Goal: Information Seeking & Learning: Check status

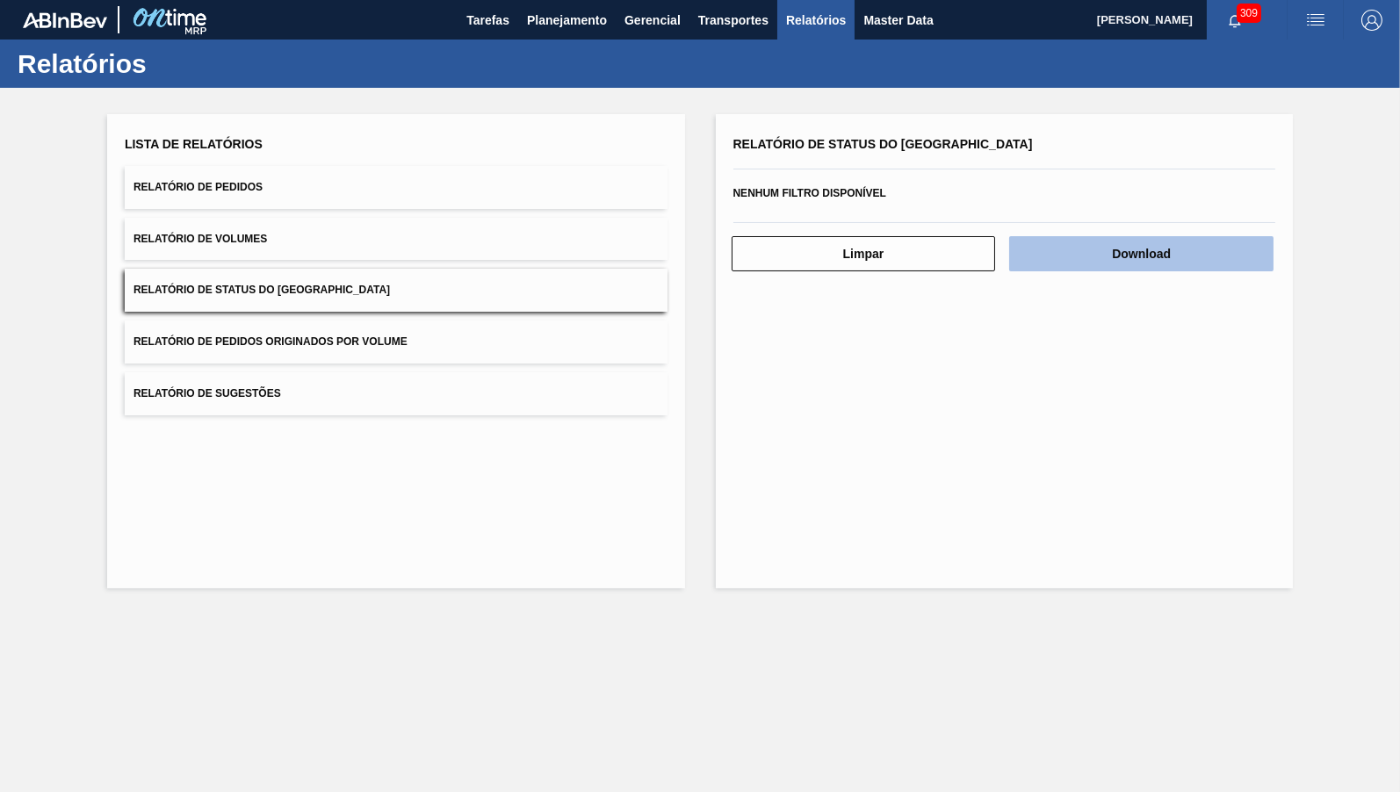
click at [1221, 257] on button "Download" at bounding box center [1141, 253] width 264 height 35
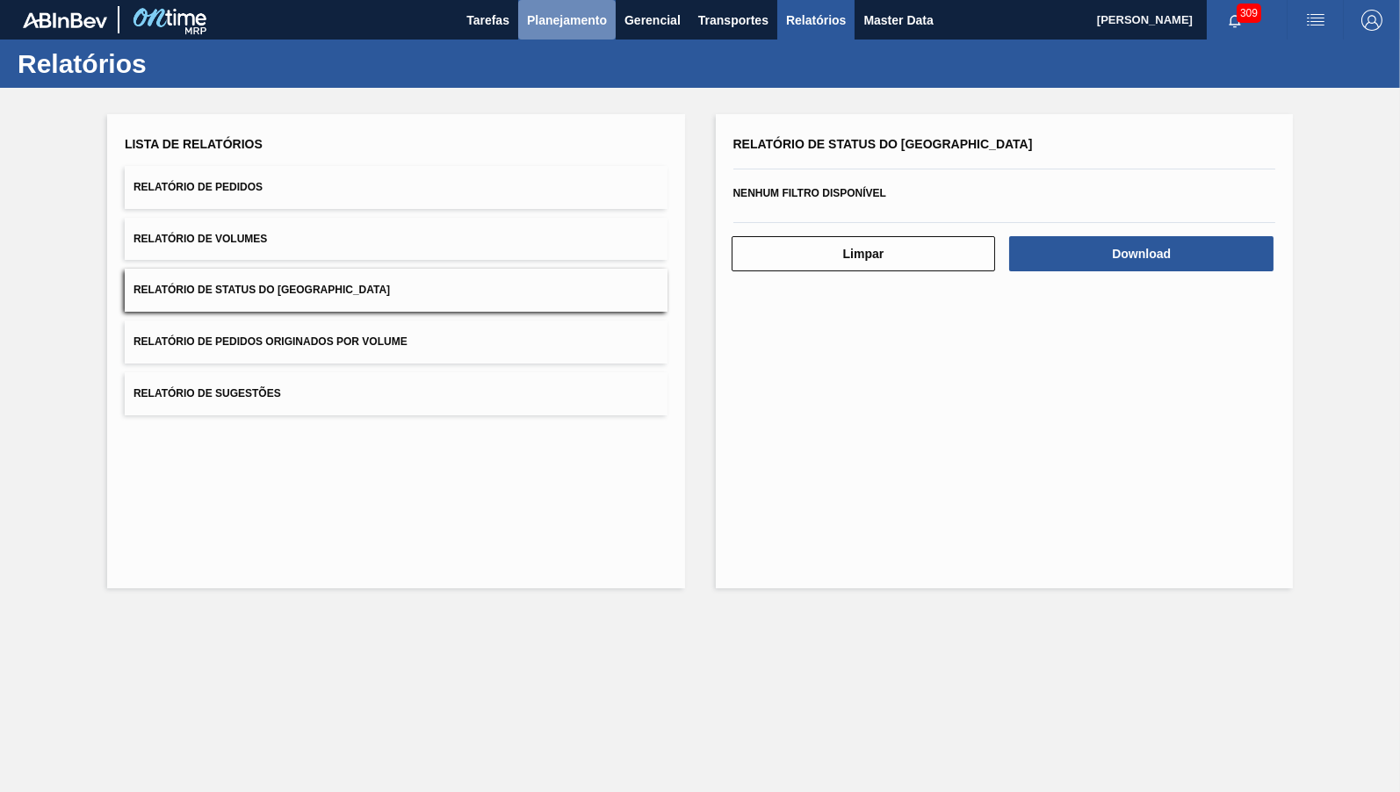
click at [562, 25] on span "Planejamento" at bounding box center [567, 20] width 80 height 21
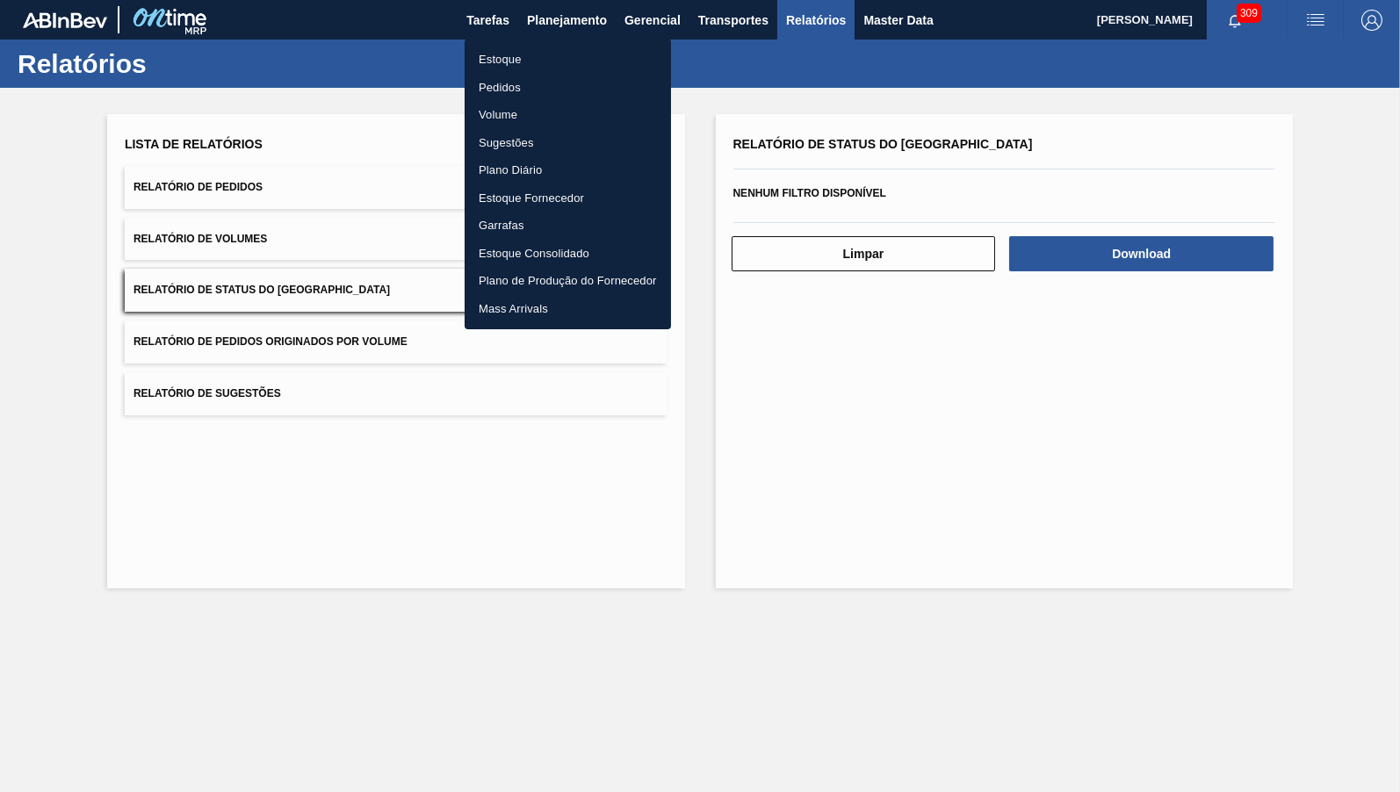
click at [527, 53] on li "Estoque" at bounding box center [568, 60] width 206 height 28
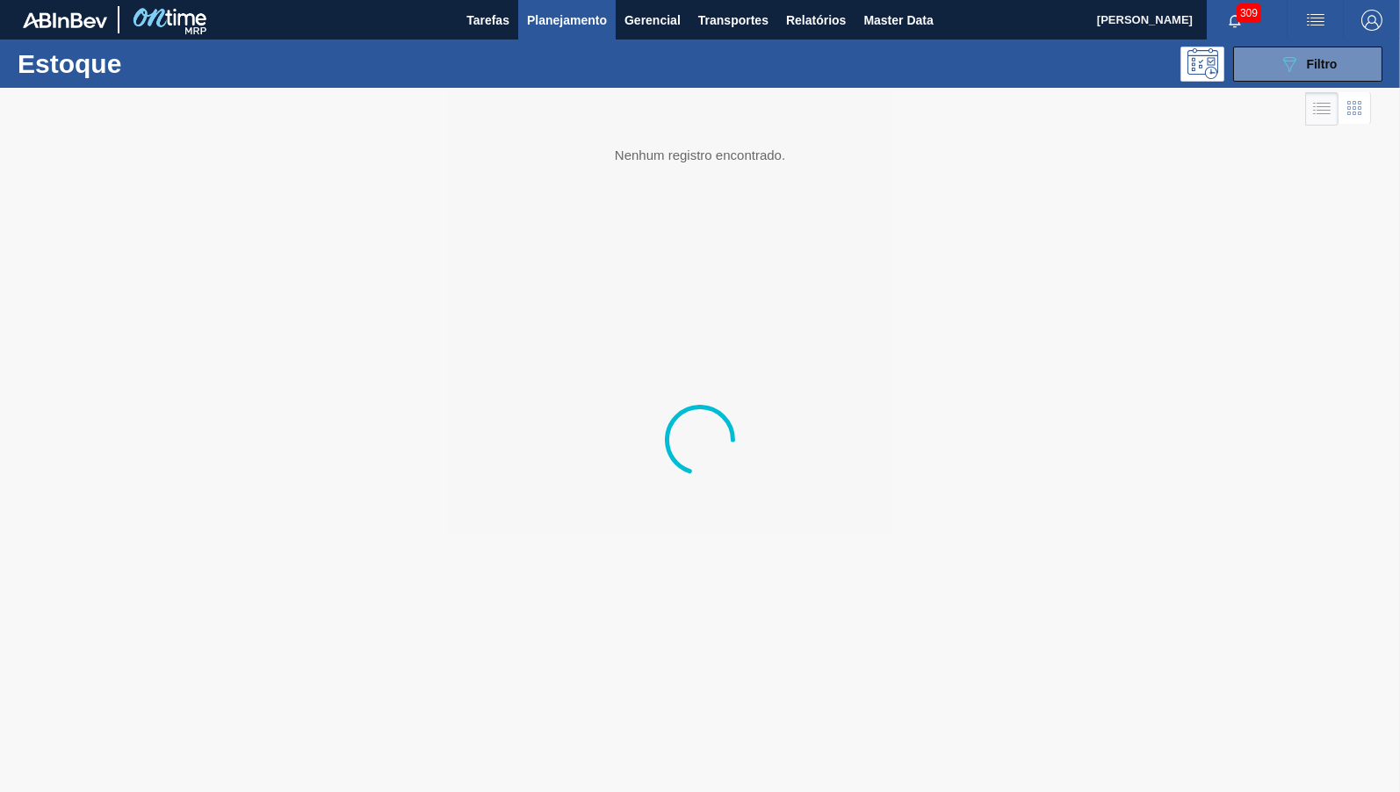
click at [1357, 44] on div "Estoque 089F7B8B-B2A5-4AFE-B5C0-19BA573D28AC Filtro" at bounding box center [700, 64] width 1400 height 48
click at [1346, 62] on button "089F7B8B-B2A5-4AFE-B5C0-19BA573D28AC Filtro" at bounding box center [1307, 64] width 149 height 35
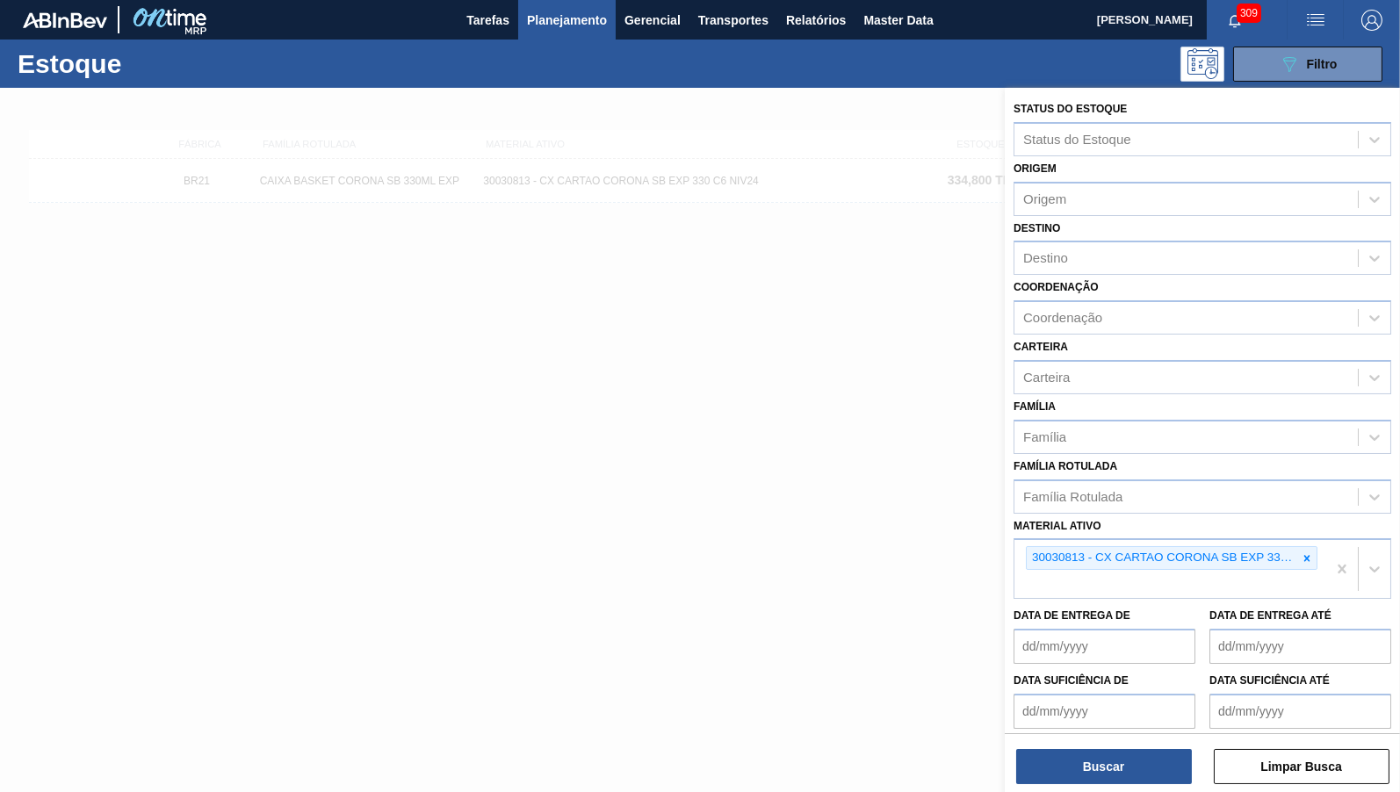
click at [1312, 553] on icon at bounding box center [1307, 559] width 12 height 12
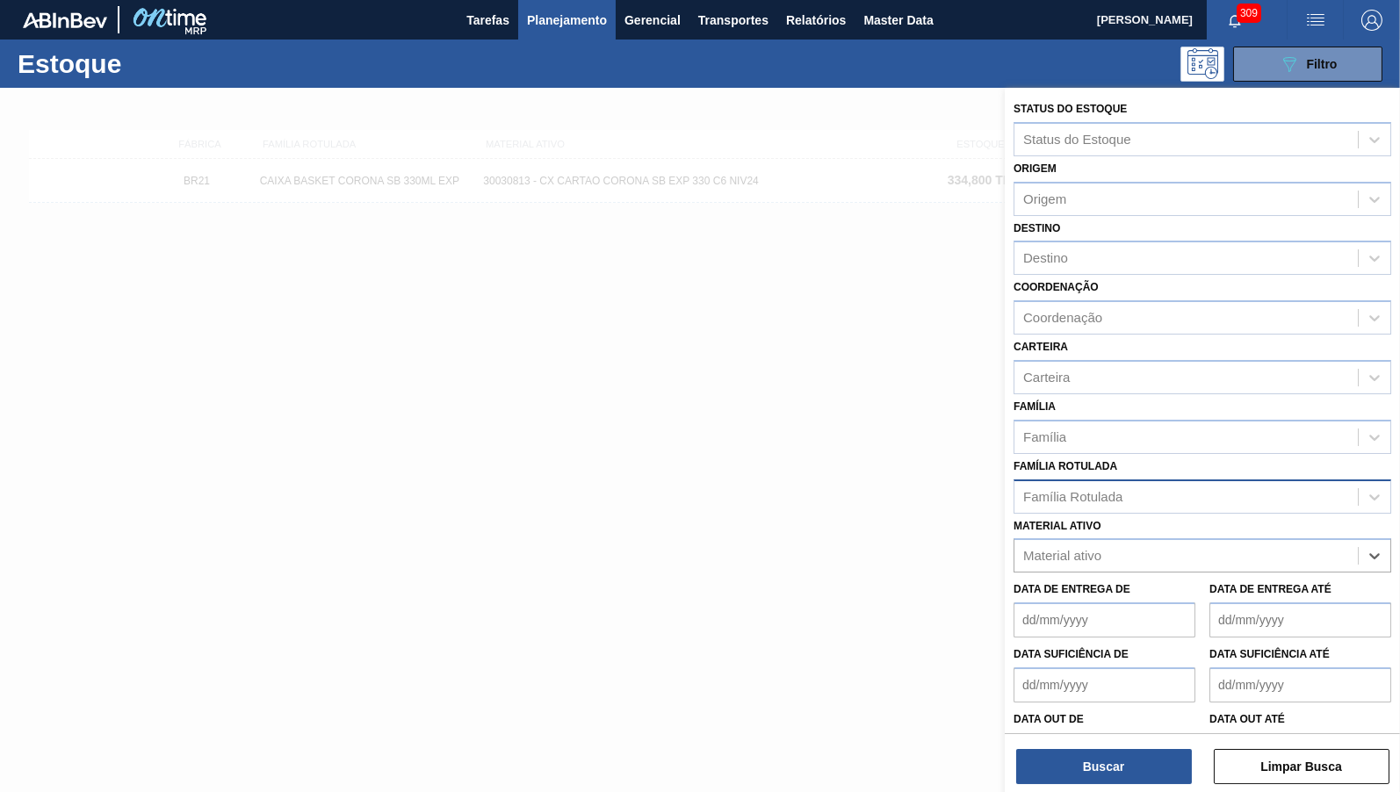
click at [1276, 498] on div "Família Rotulada" at bounding box center [1203, 497] width 378 height 34
paste Rotulada "FILME SK 350ML MP C/12"
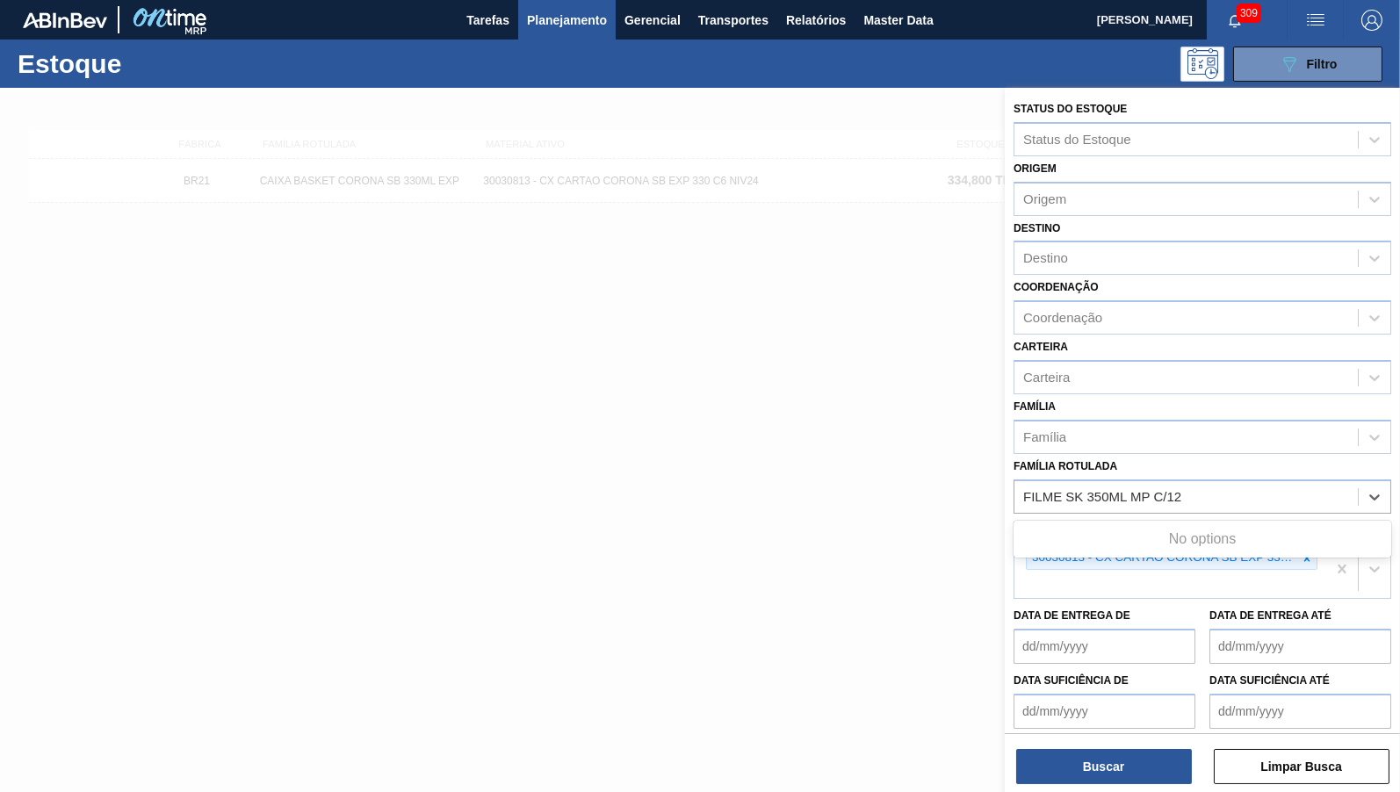
type Rotulada "FILME SK 350ML MP C/12"
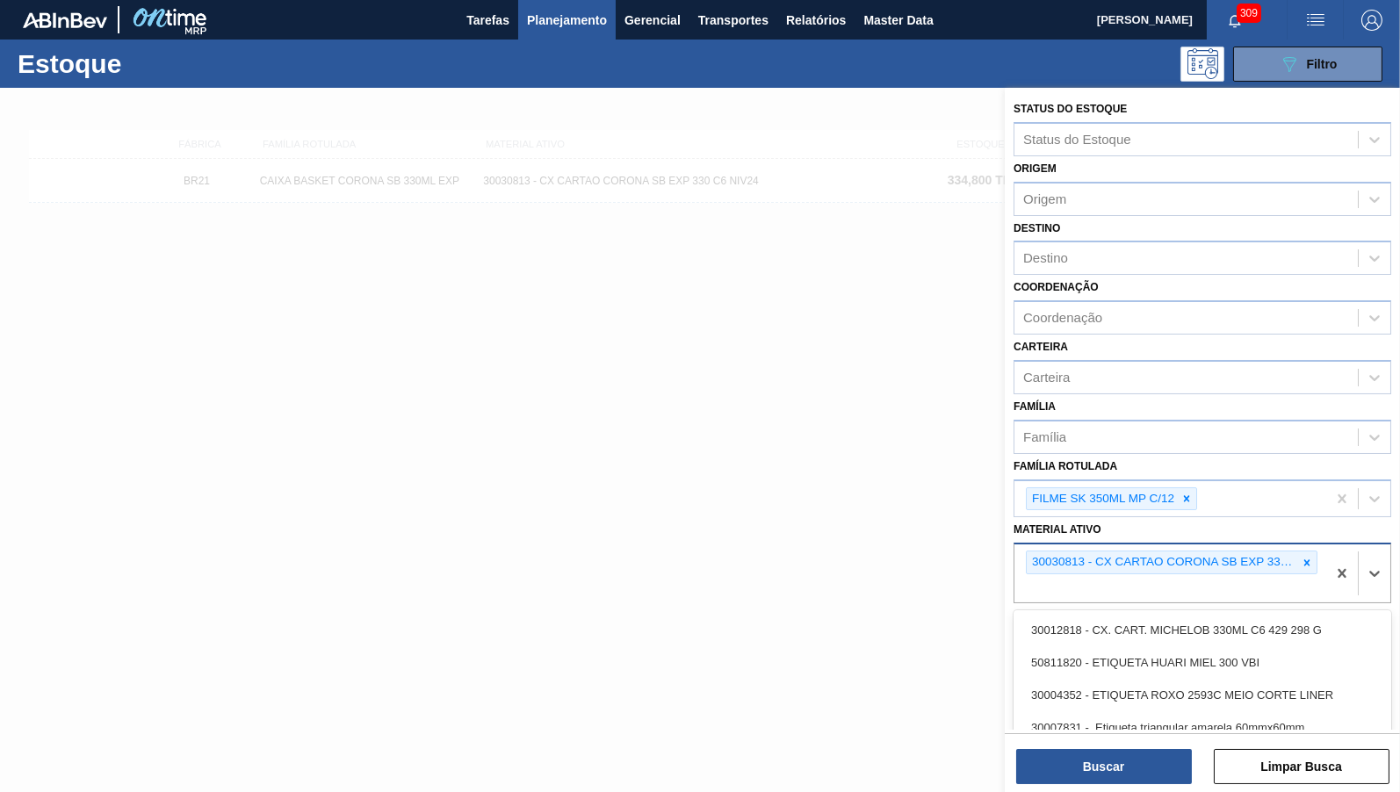
click at [1320, 545] on div "30030813 - CX CARTAO CORONA SB EXP 330 C6 NIV24" at bounding box center [1171, 574] width 312 height 58
click at [1300, 552] on div at bounding box center [1307, 563] width 19 height 22
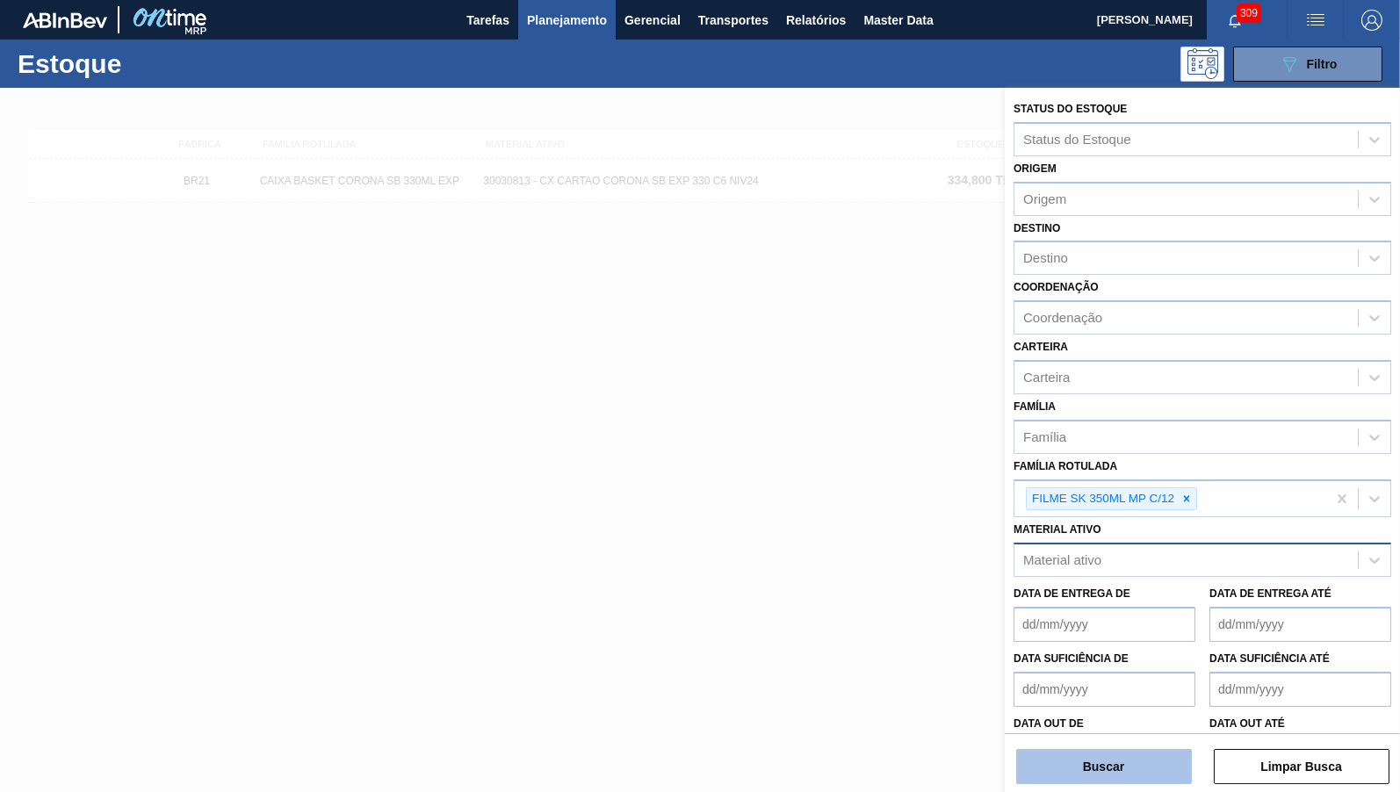
click at [1062, 778] on button "Buscar" at bounding box center [1104, 766] width 176 height 35
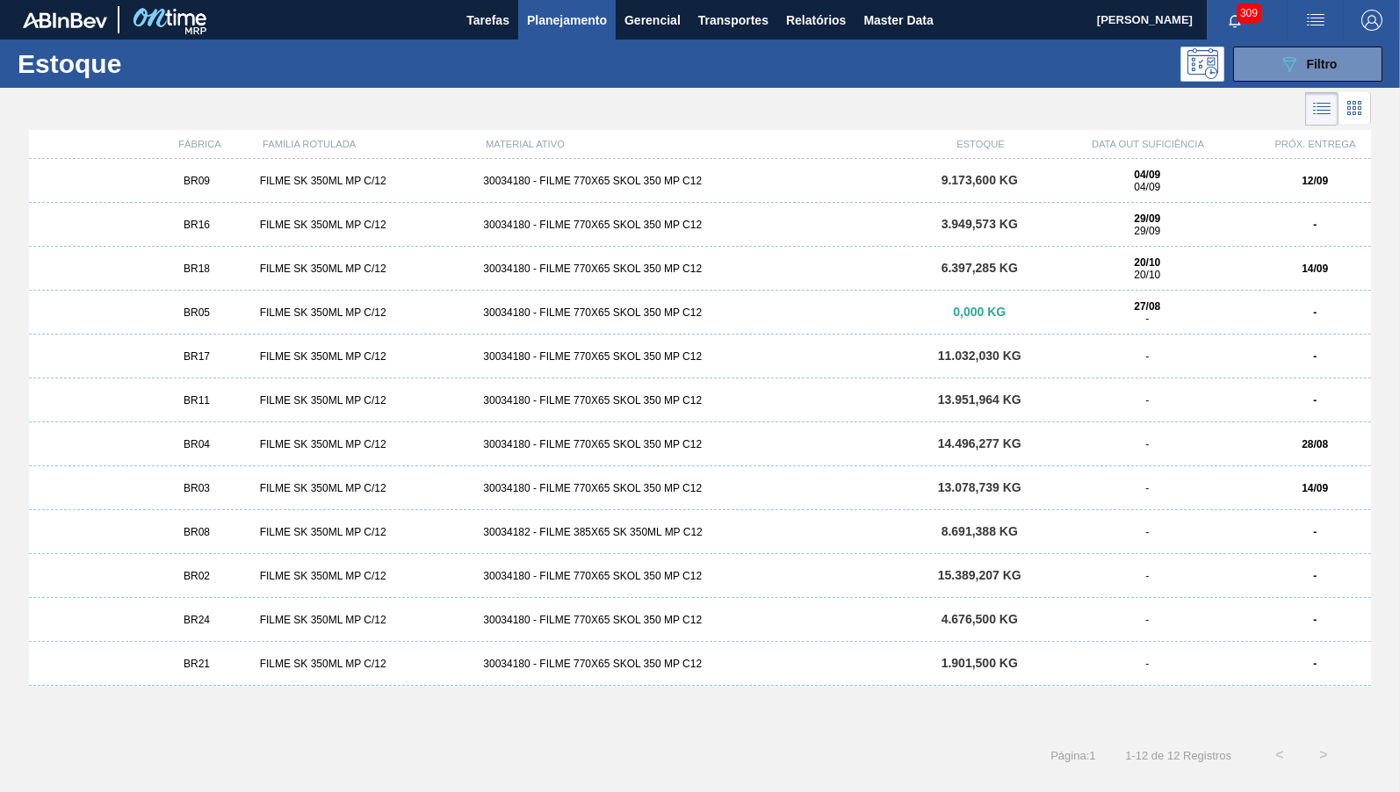
click at [1186, 173] on div "04/09 04/09" at bounding box center [1148, 181] width 210 height 25
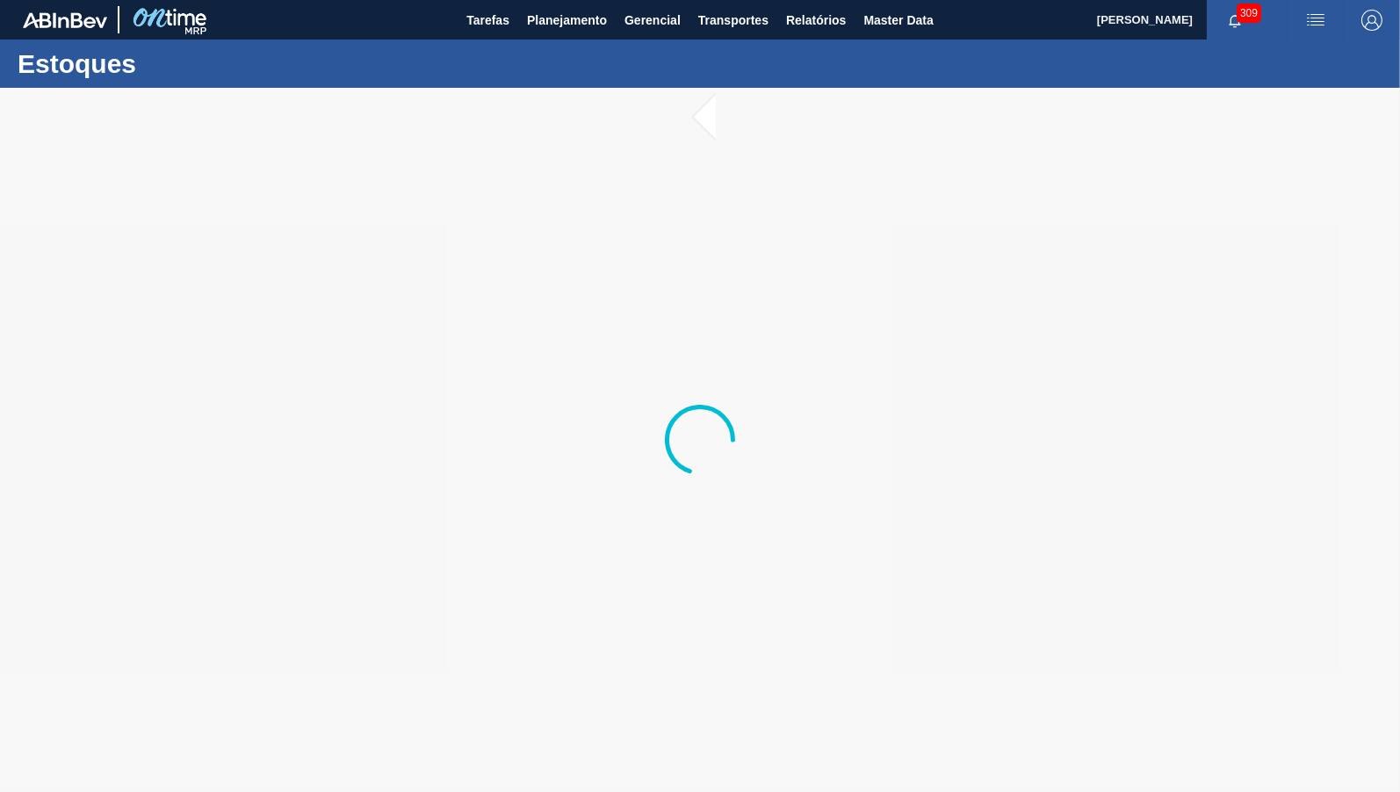
drag, startPoint x: 1132, startPoint y: 374, endPoint x: 954, endPoint y: 280, distance: 200.8
click at [1132, 372] on div at bounding box center [700, 440] width 1400 height 705
click at [682, 225] on div at bounding box center [700, 440] width 1400 height 705
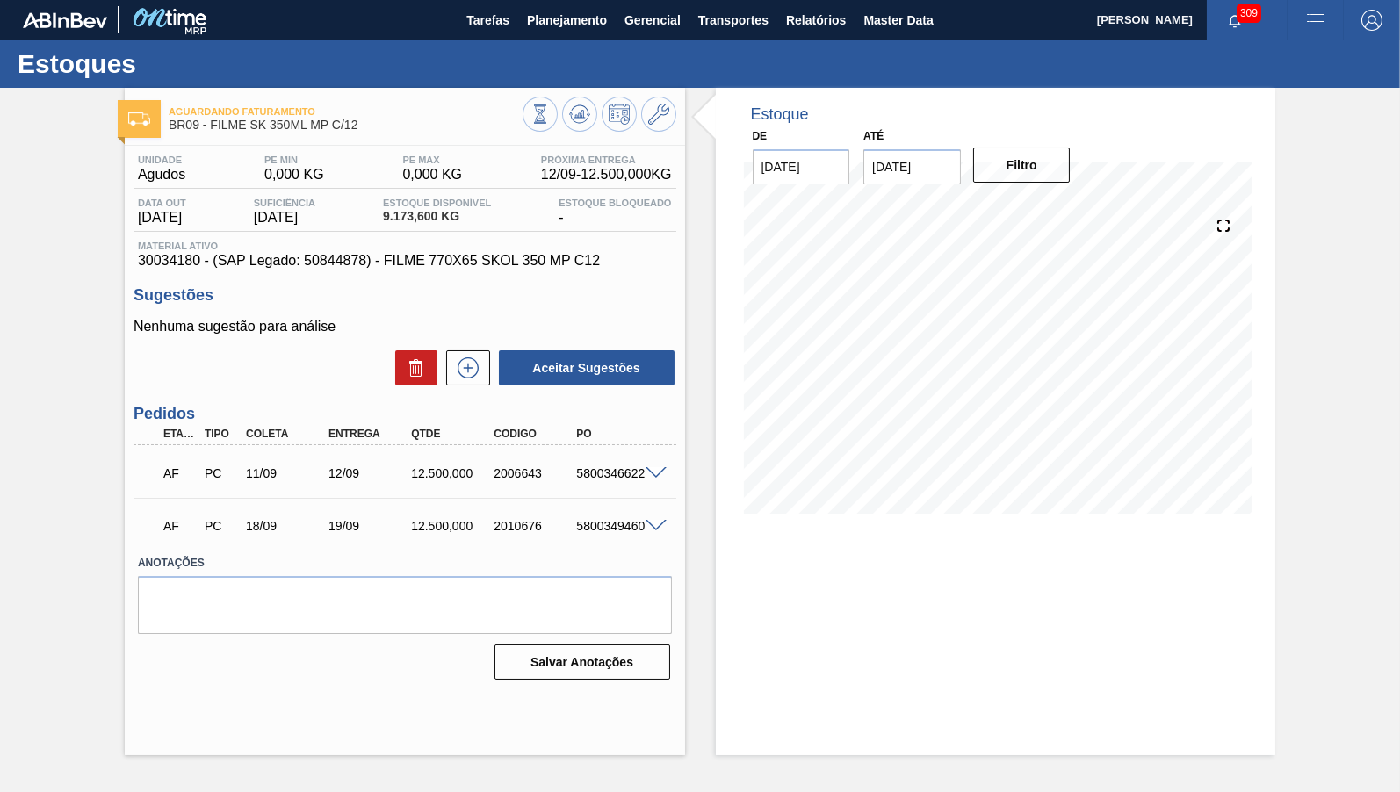
click at [445, 328] on p "Nenhuma sugestão para análise" at bounding box center [405, 327] width 543 height 16
drag, startPoint x: 391, startPoint y: 474, endPoint x: 454, endPoint y: 465, distance: 64.0
click at [416, 466] on div "12/09" at bounding box center [369, 473] width 91 height 14
click at [656, 474] on span at bounding box center [656, 473] width 21 height 13
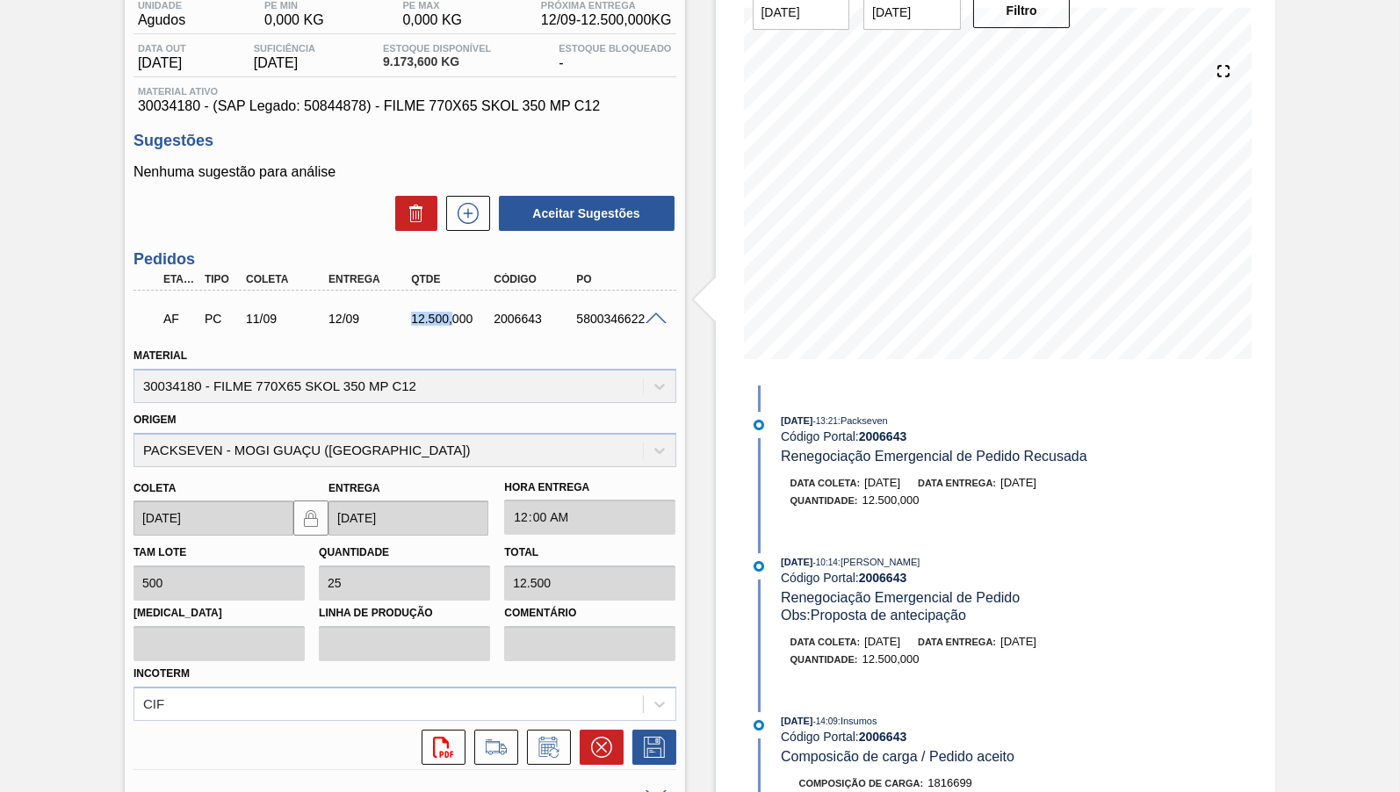
scroll to position [174, 0]
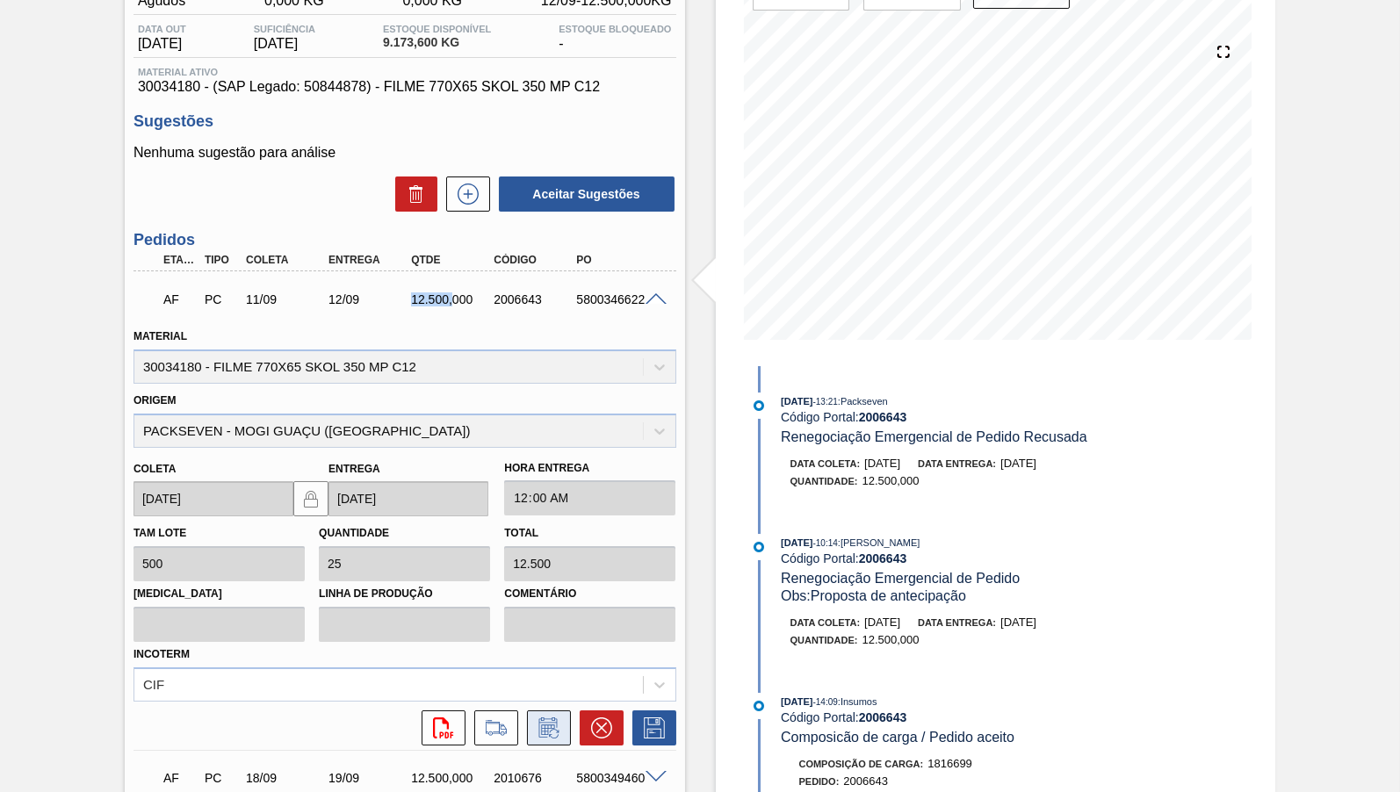
click at [548, 718] on icon at bounding box center [549, 728] width 28 height 21
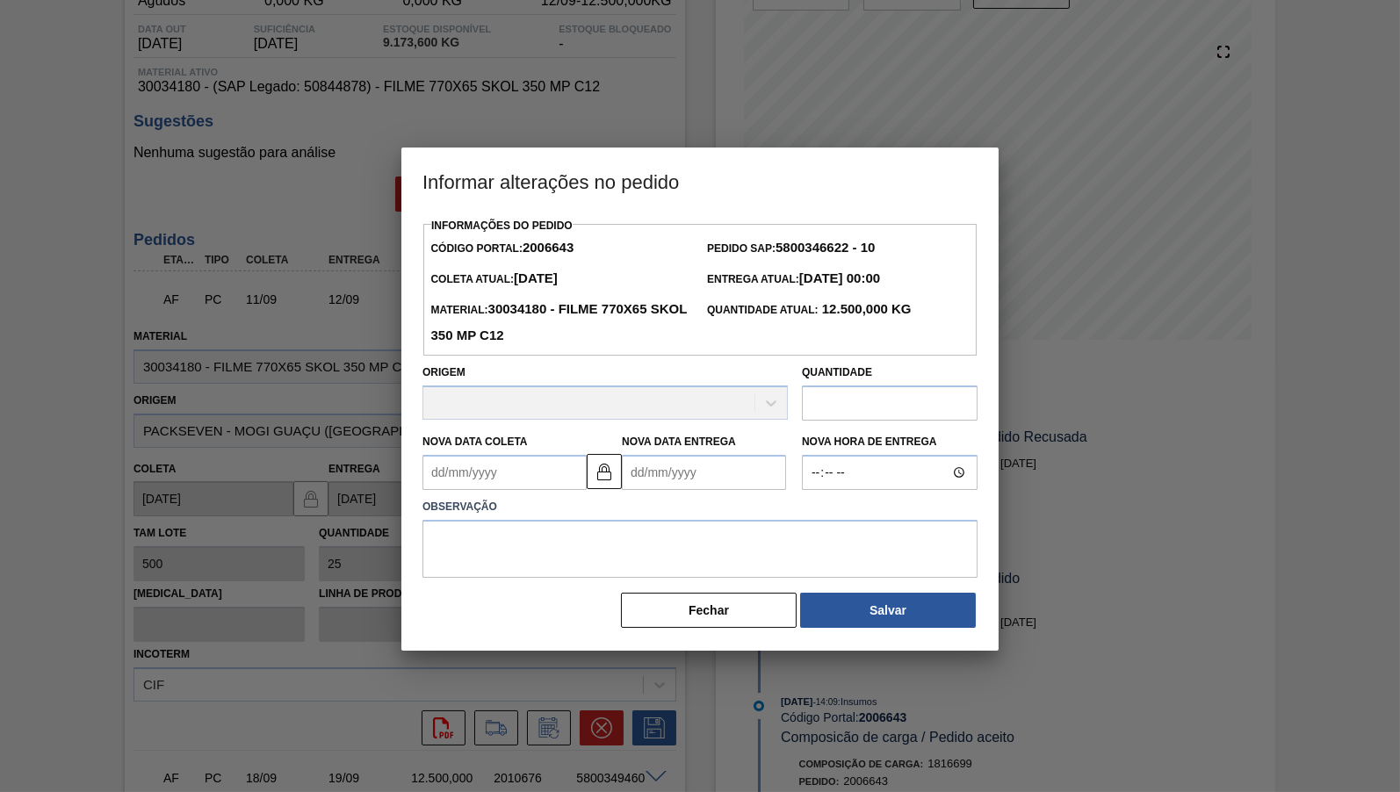
click at [528, 455] on Coleta2006643 "Nova Data Coleta" at bounding box center [505, 472] width 164 height 35
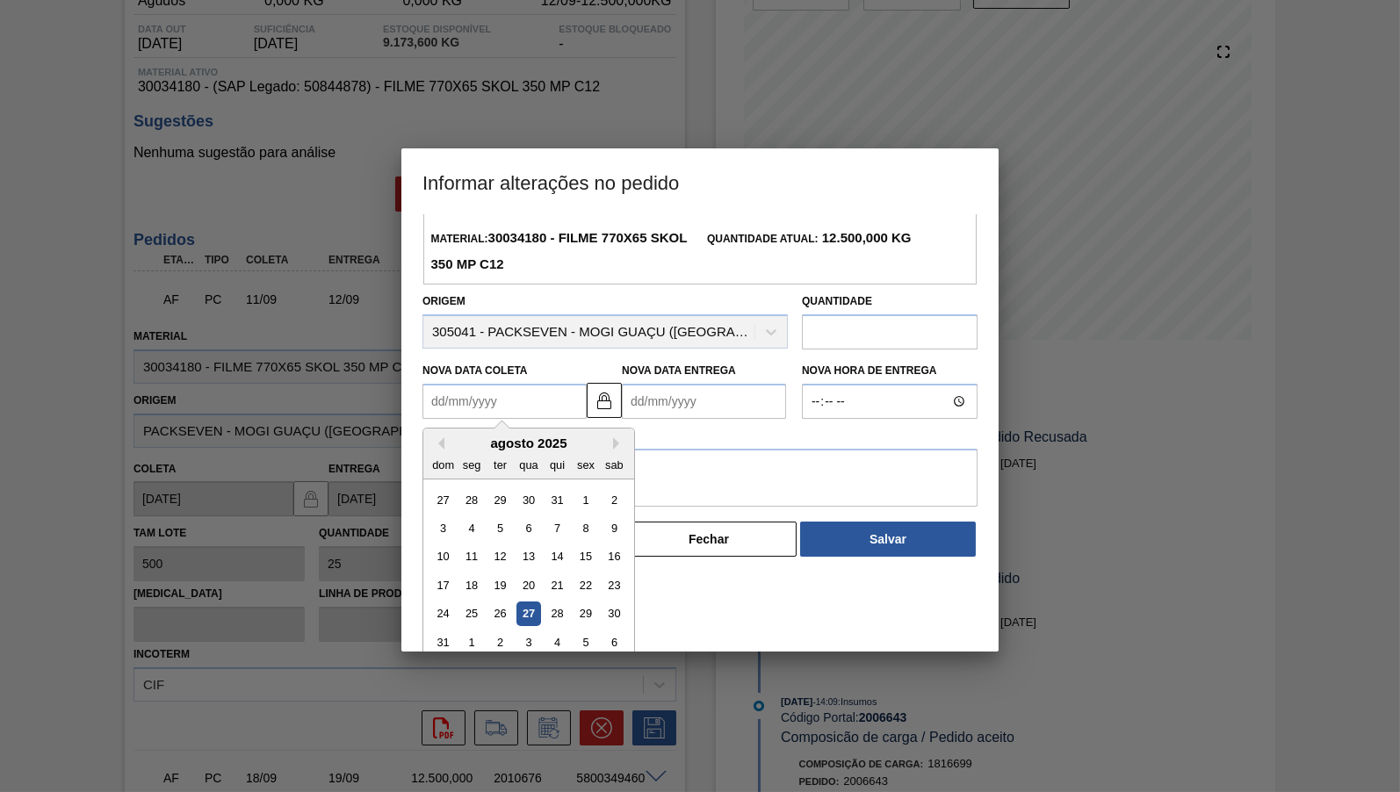
scroll to position [0, 0]
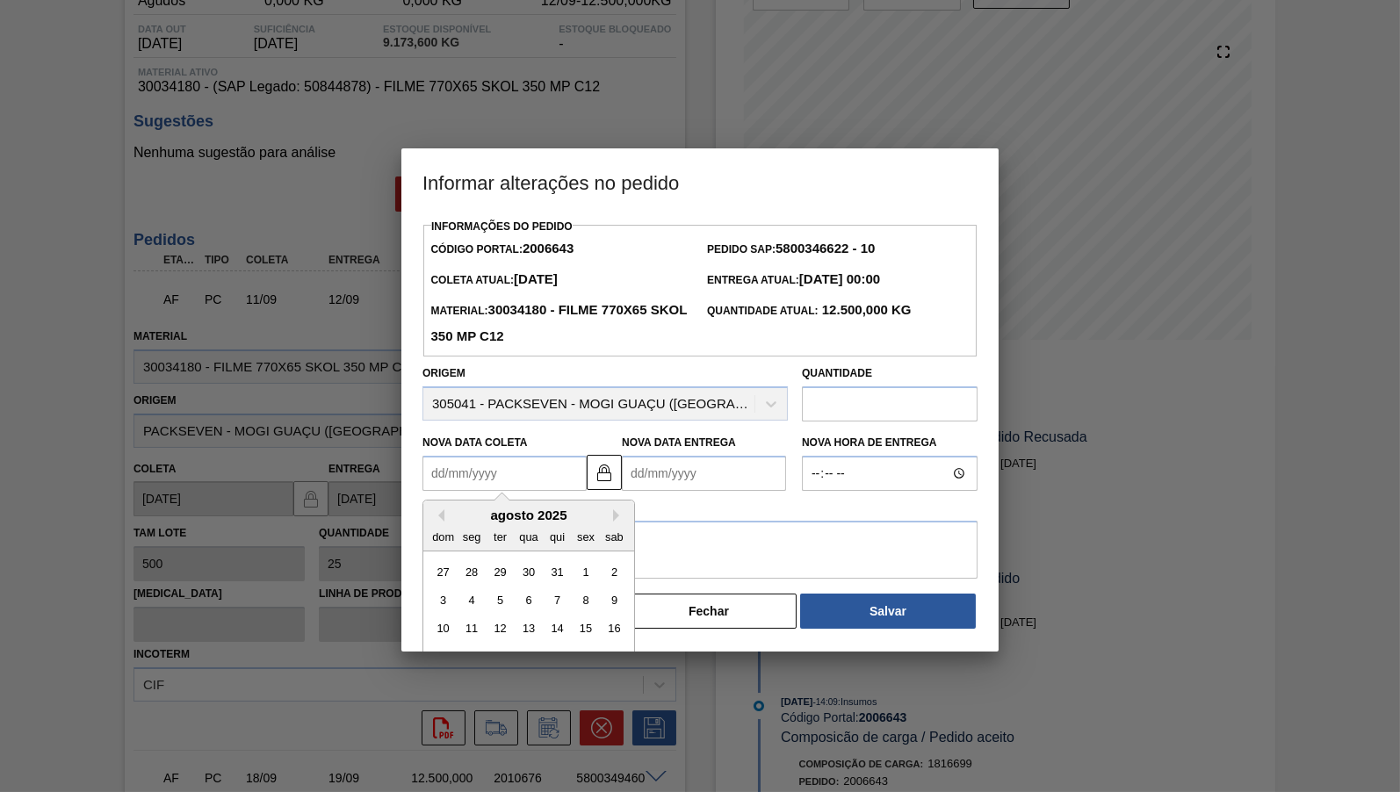
click at [553, 257] on div "Código Portal: 2006643 Pedido SAP: 5800346622 - 10 Coleta Atual: [DATE] Entrega…" at bounding box center [699, 291] width 539 height 118
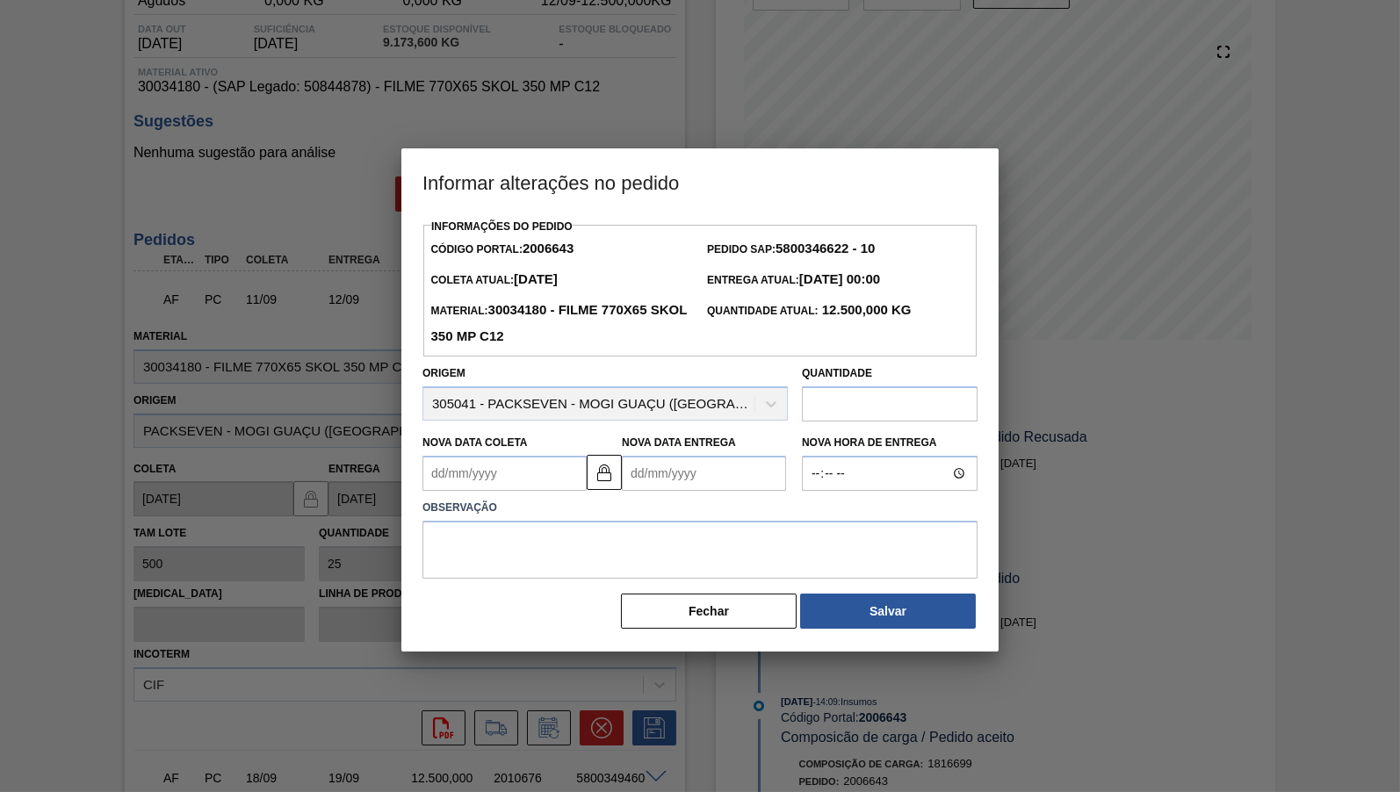
click at [666, 592] on div "[PERSON_NAME]" at bounding box center [700, 611] width 555 height 39
click at [679, 596] on button "Fechar" at bounding box center [709, 611] width 176 height 35
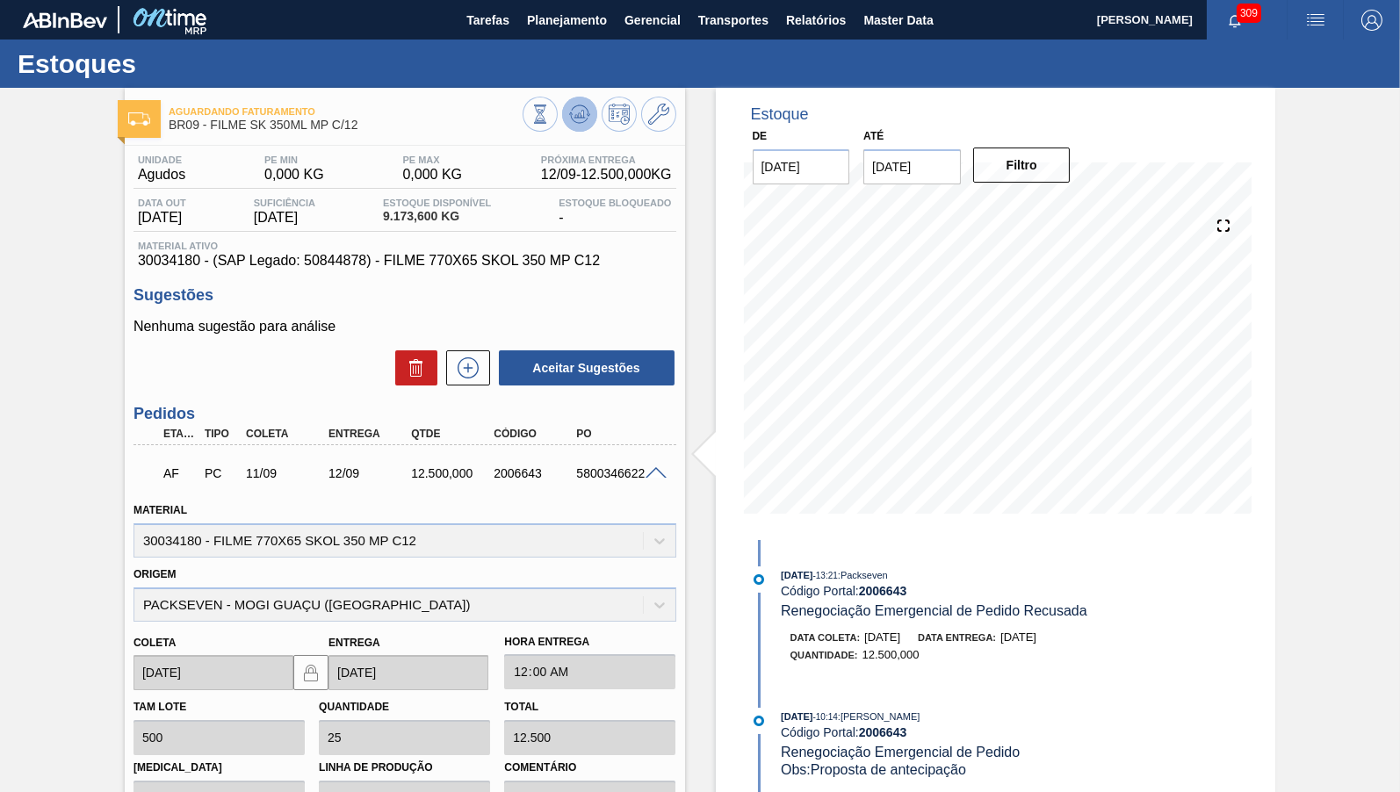
click at [592, 118] on button at bounding box center [579, 114] width 35 height 35
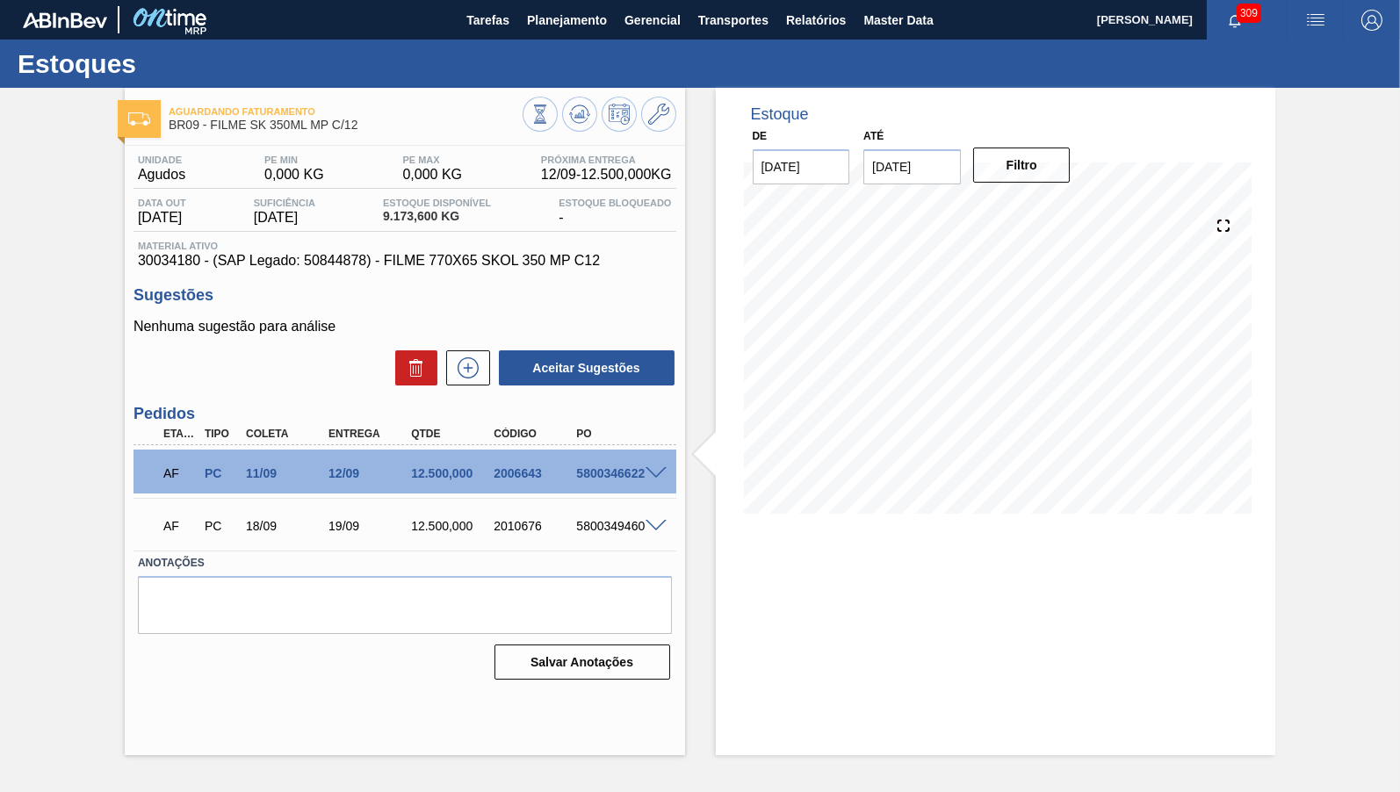
click at [400, 218] on span "9.173,600 KG" at bounding box center [437, 216] width 108 height 13
click at [348, 380] on div "Aceitar Sugestões" at bounding box center [405, 368] width 543 height 39
drag, startPoint x: 447, startPoint y: 218, endPoint x: 303, endPoint y: 211, distance: 144.2
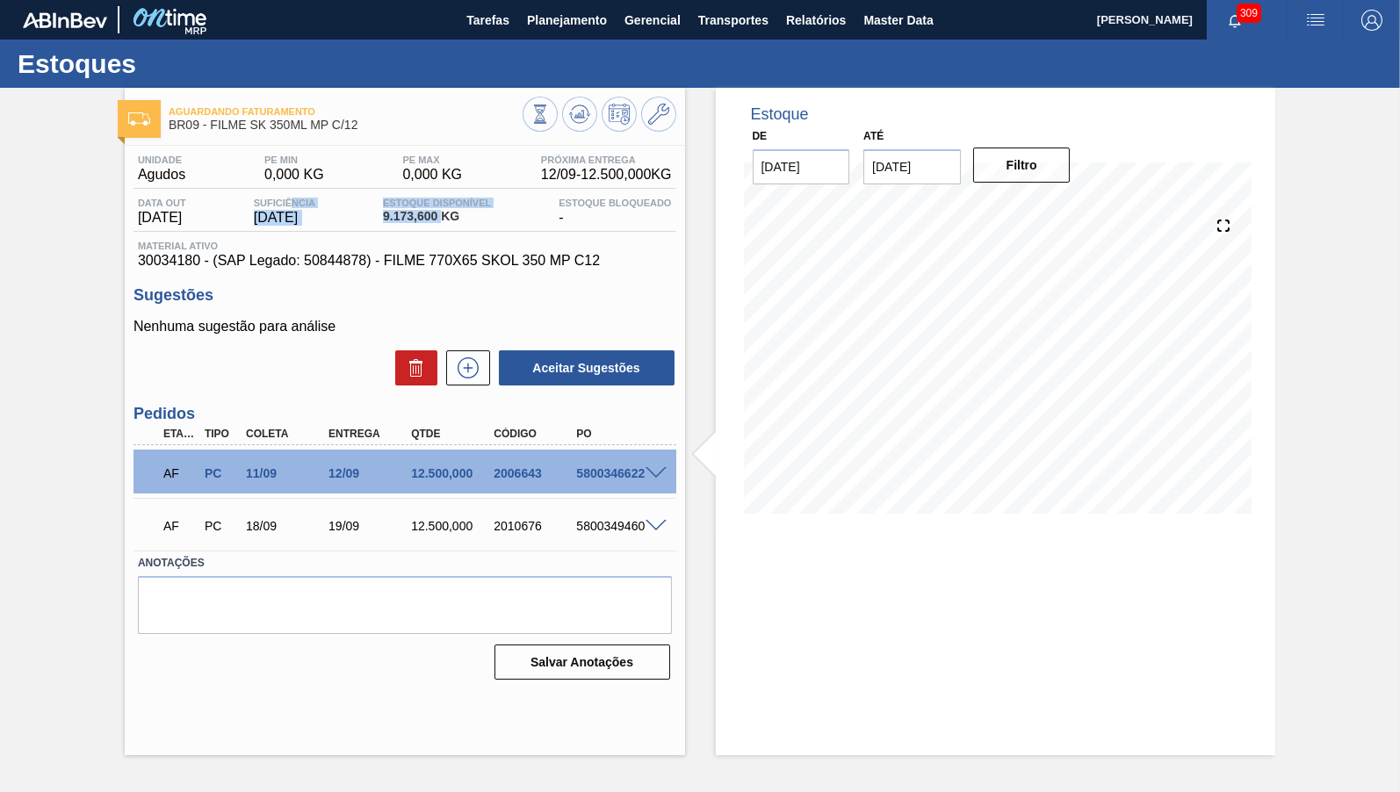
click at [383, 211] on span "9.173,600 KG" at bounding box center [437, 216] width 108 height 13
click at [440, 208] on span "Estoque Disponível" at bounding box center [437, 203] width 108 height 11
drag, startPoint x: 444, startPoint y: 213, endPoint x: 380, endPoint y: 218, distance: 63.4
click at [383, 218] on span "9.173,600 KG" at bounding box center [437, 216] width 108 height 13
copy span "9.173,600"
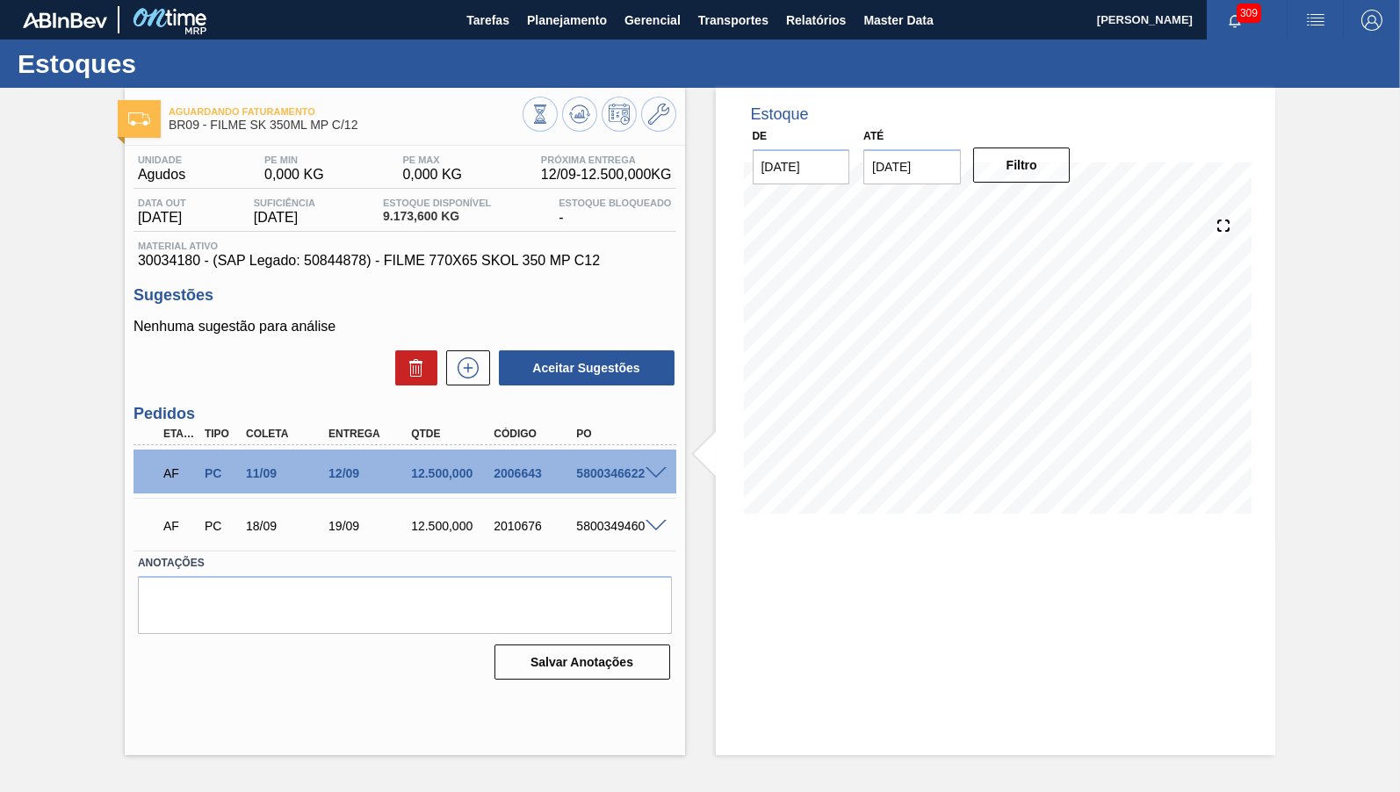
click at [400, 251] on span "Material ativo" at bounding box center [405, 246] width 534 height 11
drag, startPoint x: 248, startPoint y: 469, endPoint x: 279, endPoint y: 469, distance: 31.6
click at [279, 469] on div "11/09" at bounding box center [287, 473] width 91 height 14
click at [594, 110] on button at bounding box center [579, 114] width 35 height 35
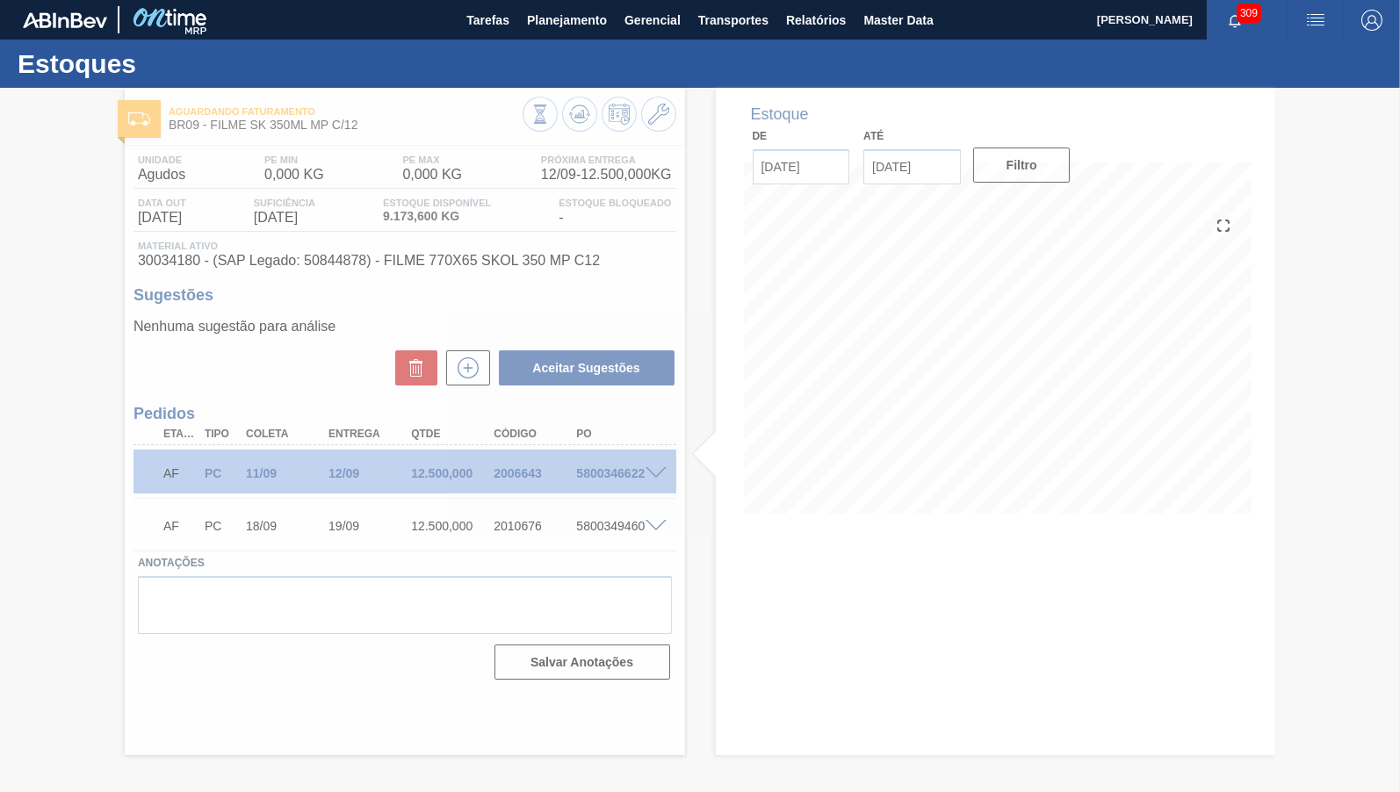
click at [433, 241] on div at bounding box center [700, 440] width 1400 height 705
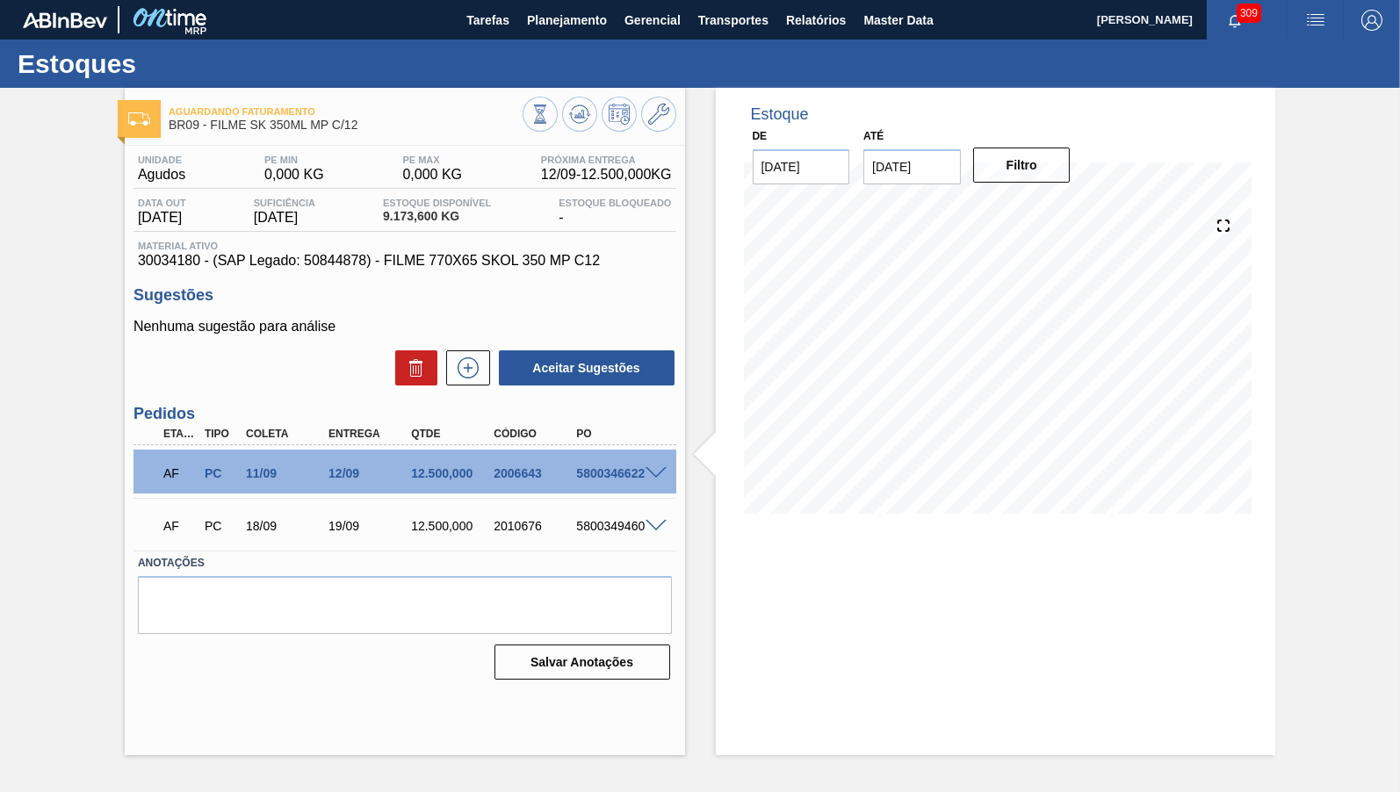
click at [645, 468] on div at bounding box center [658, 472] width 35 height 13
click at [656, 472] on span at bounding box center [656, 473] width 21 height 13
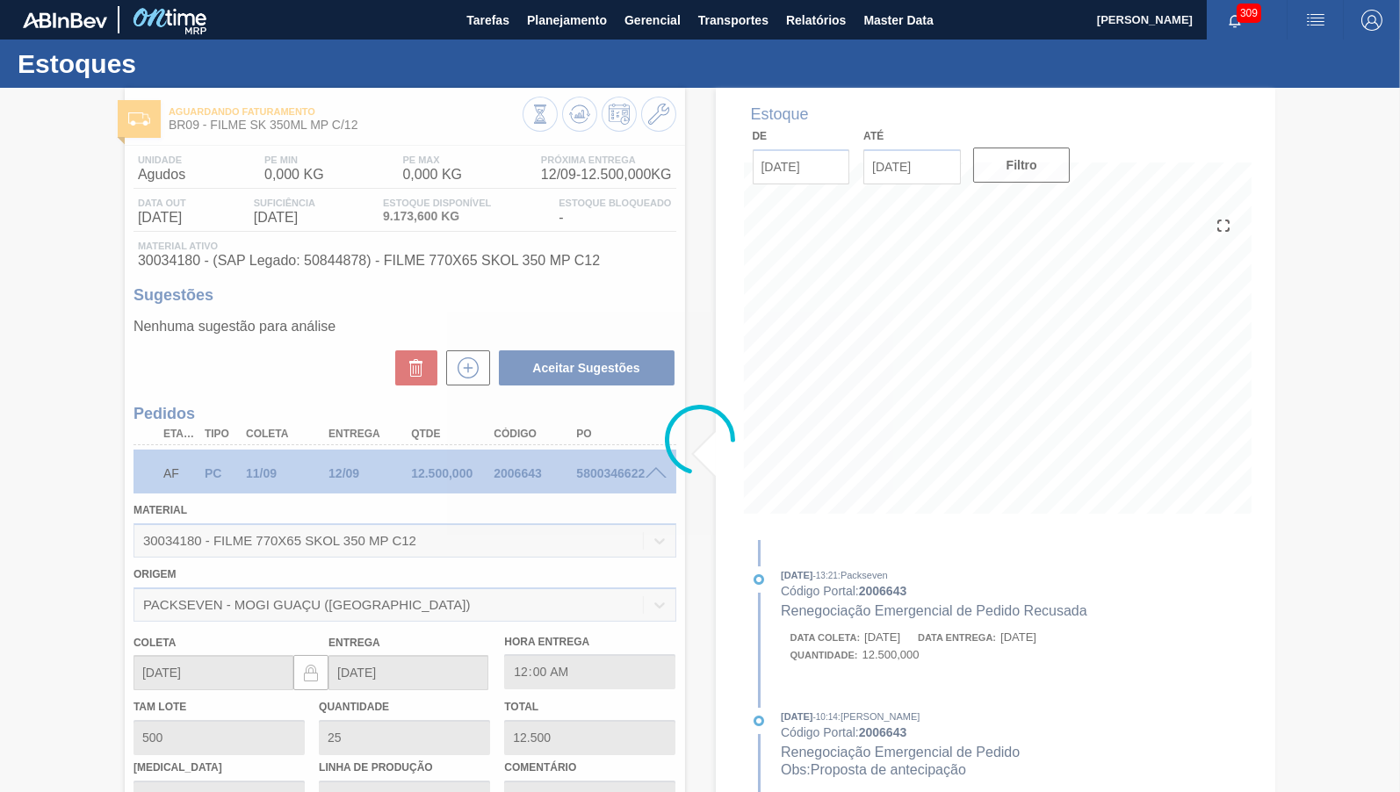
click at [1015, 613] on div at bounding box center [700, 440] width 1400 height 705
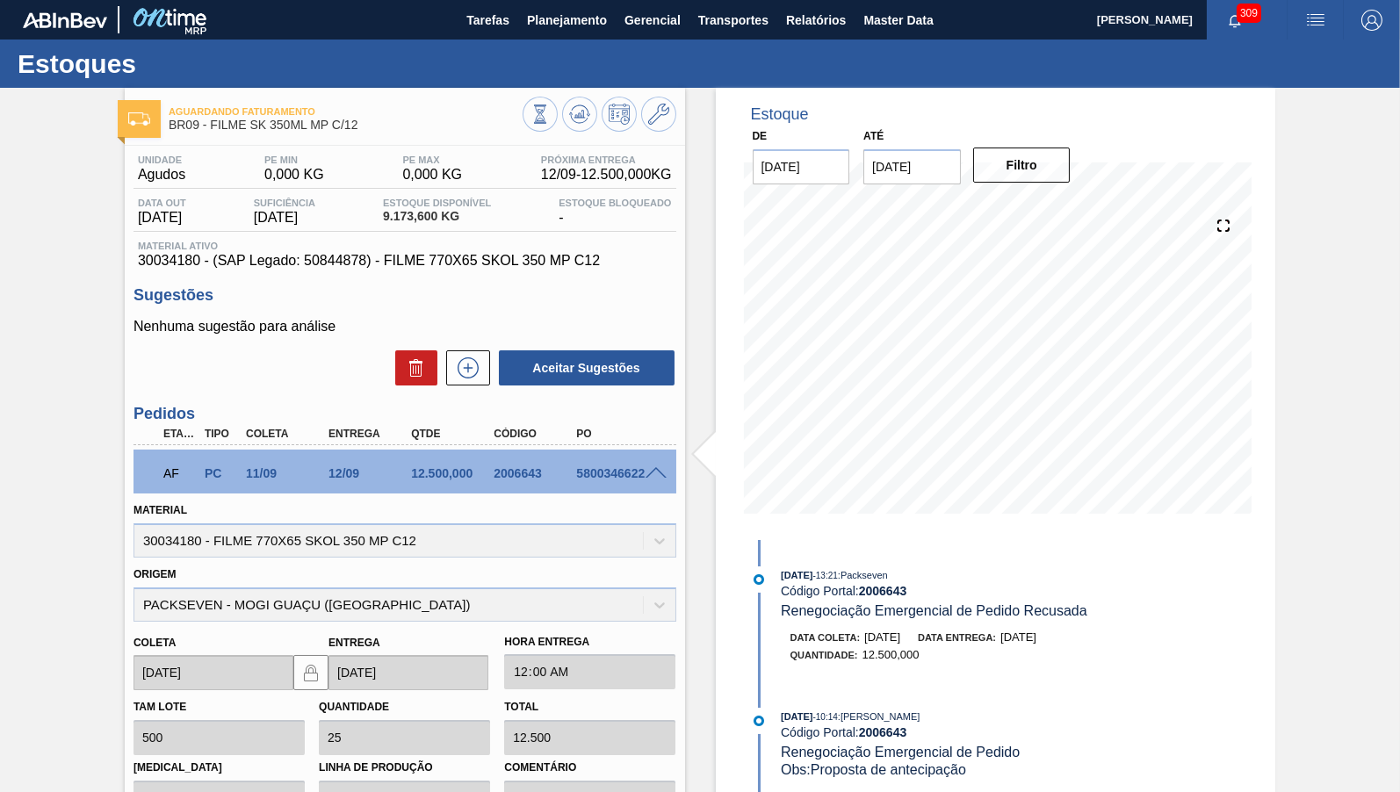
click at [331, 230] on div "Data out [DATE] Suficiência [DATE] Estoque Disponível 9.173,600 KG Estoque Bloq…" at bounding box center [405, 215] width 543 height 34
drag, startPoint x: 356, startPoint y: 247, endPoint x: 367, endPoint y: 253, distance: 13.0
click at [358, 247] on span "Material ativo" at bounding box center [405, 246] width 534 height 11
click at [384, 266] on span "30034180 - (SAP Legado: 50844878) - FILME 770X65 SKOL 350 MP C12" at bounding box center [405, 261] width 534 height 16
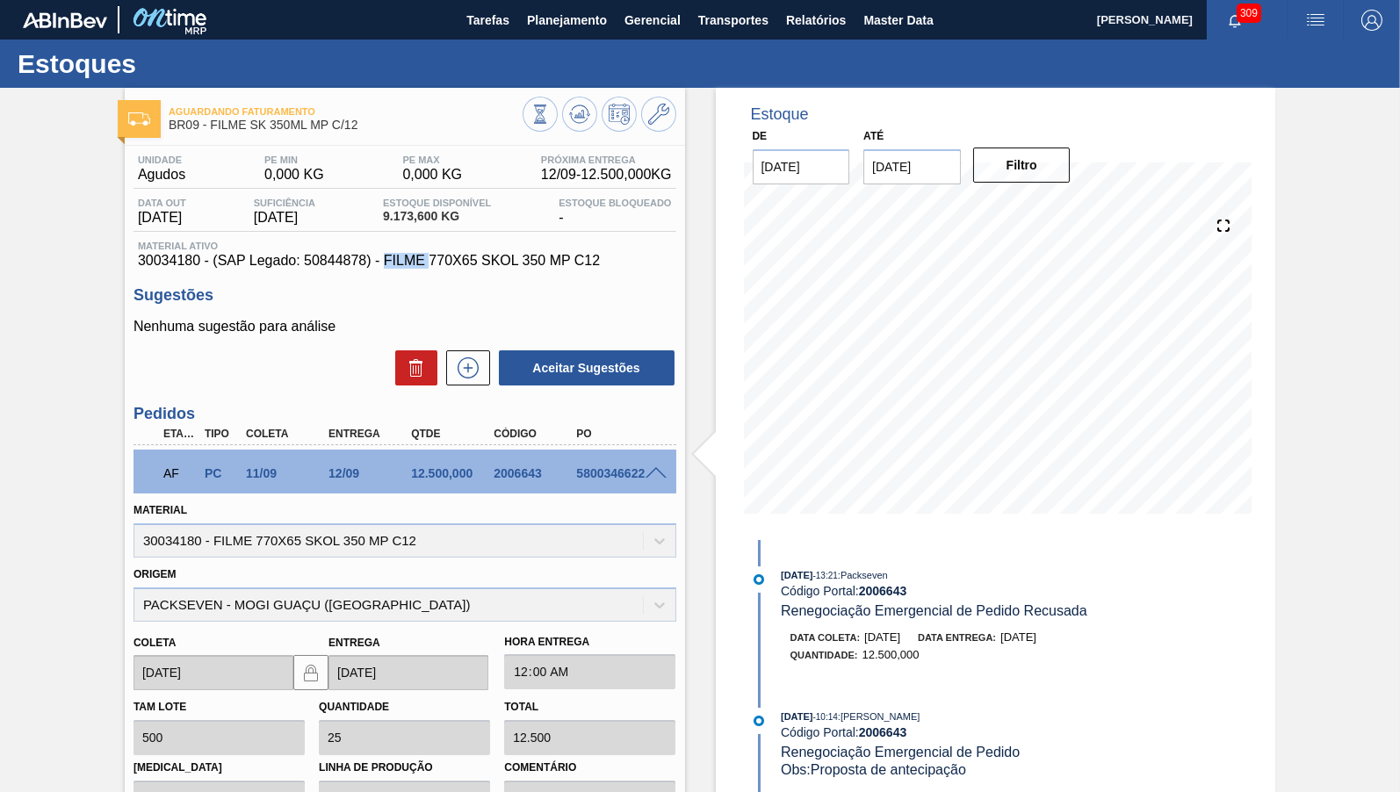
click at [384, 266] on span "30034180 - (SAP Legado: 50844878) - FILME 770X65 SKOL 350 MP C12" at bounding box center [405, 261] width 534 height 16
click at [284, 272] on div "Unidade Agudos PE MIN 0,000 KG PE MAX 0,000 KG Próxima Entrega 12/09 - 12.500,0…" at bounding box center [405, 629] width 561 height 966
click at [383, 242] on div "Unidade Agudos PE MIN 0,000 KG PE MAX 0,000 KG Próxima Entrega 12/09 - 12.500,0…" at bounding box center [405, 212] width 543 height 114
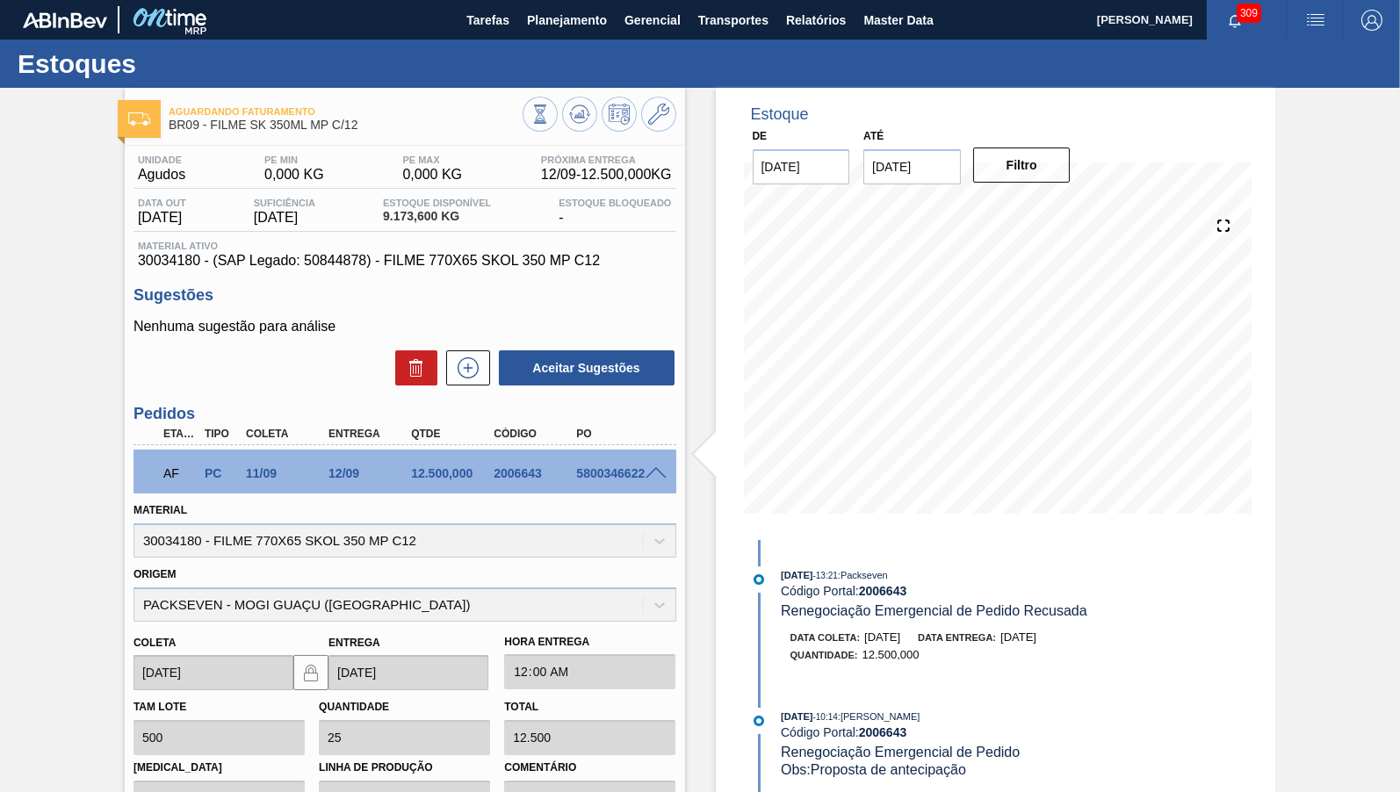
click at [390, 267] on span "30034180 - (SAP Legado: 50844878) - FILME 770X65 SKOL 350 MP C12" at bounding box center [405, 261] width 534 height 16
